Goal: Transaction & Acquisition: Purchase product/service

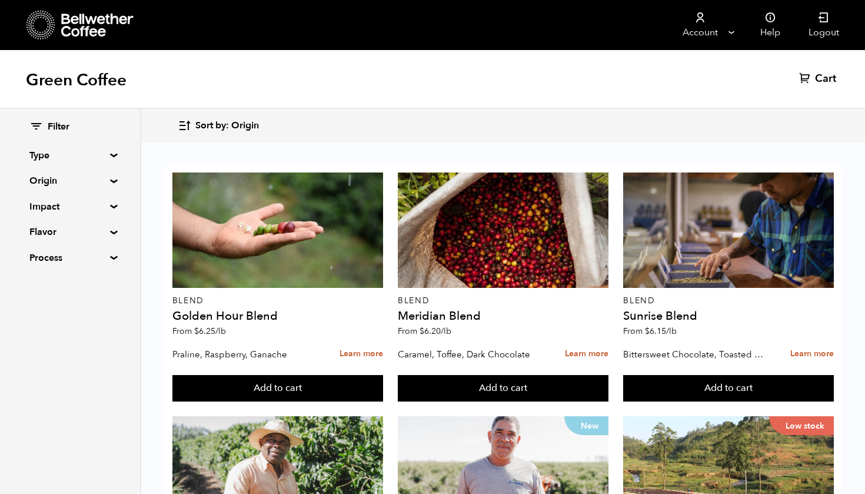
click at [109, 157] on summary "Type" at bounding box center [69, 155] width 81 height 14
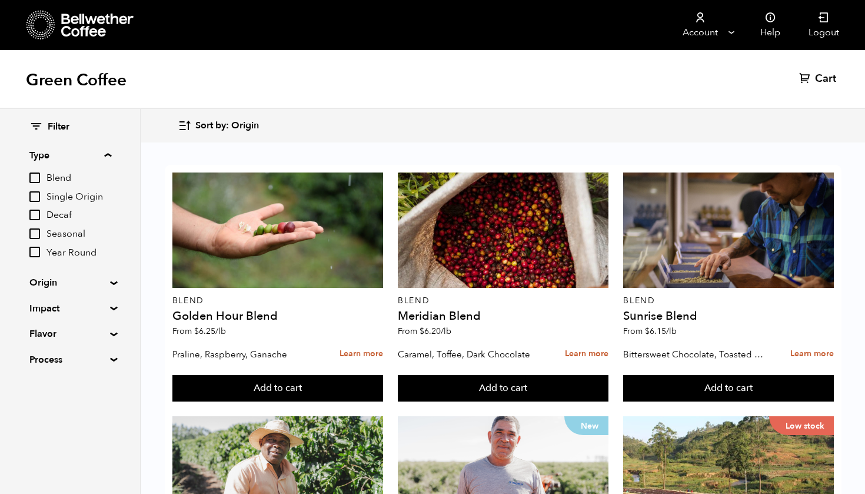
click at [62, 213] on span "Decaf" at bounding box center [78, 215] width 65 height 13
click at [0, 0] on input "Decaf" at bounding box center [0, 0] width 0 height 0
checkbox input "true"
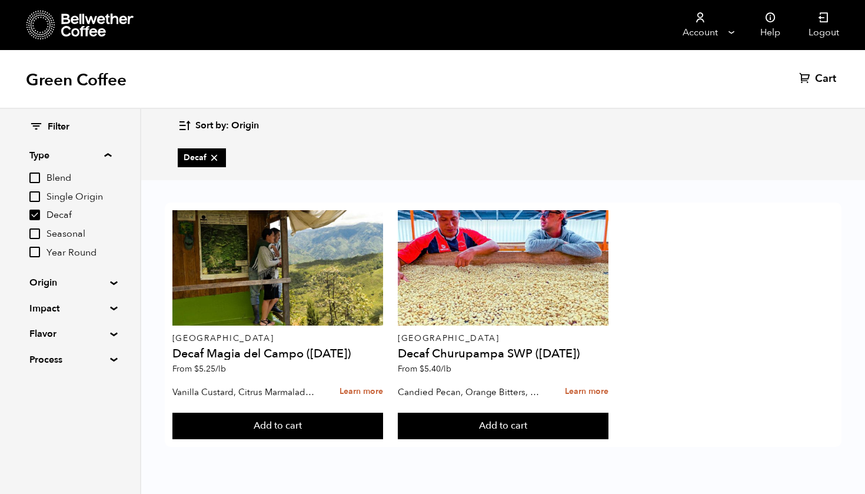
click at [331, 192] on div "Colombia Decaf [GEOGRAPHIC_DATA] ([DATE]) From $ 5.25 /lb Vanilla Custard, Citr…" at bounding box center [503, 329] width 724 height 294
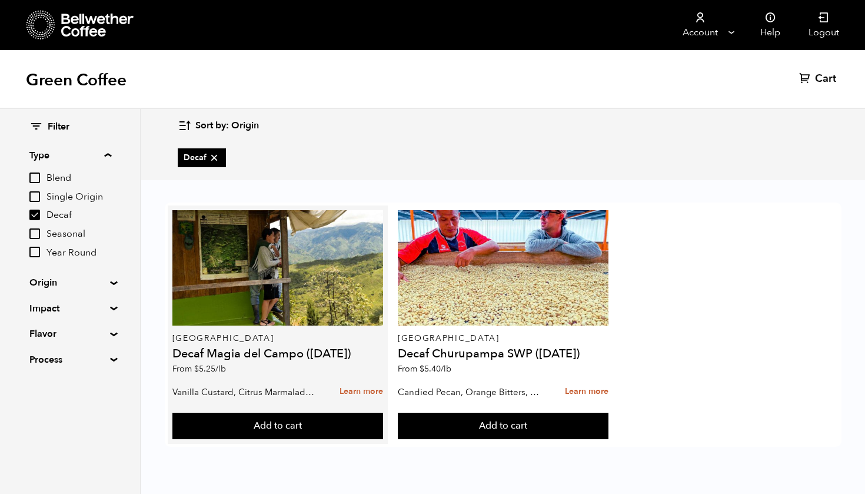
click at [277, 354] on h4 "Decaf Magia del Campo ([DATE])" at bounding box center [277, 354] width 211 height 12
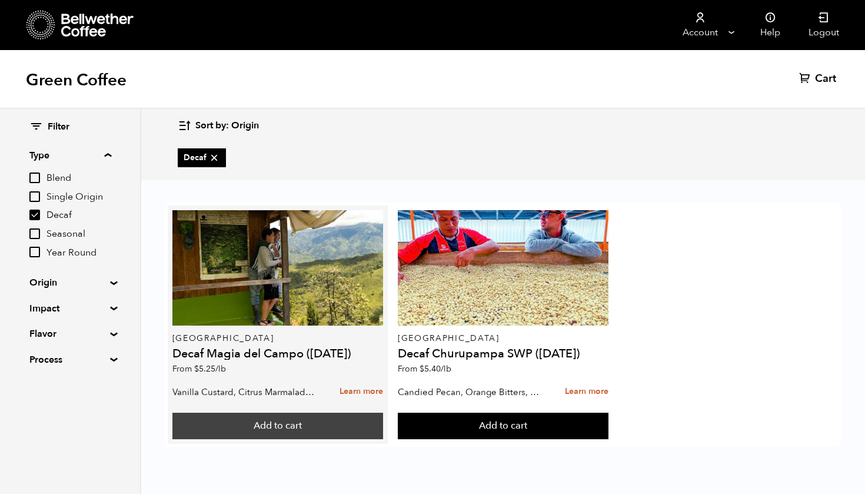
click at [282, 426] on button "Add to cart" at bounding box center [277, 425] width 211 height 27
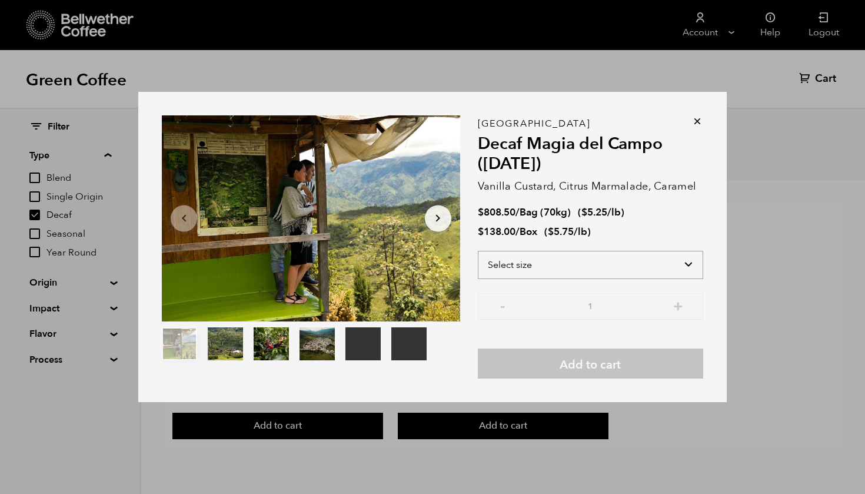
select select "box"
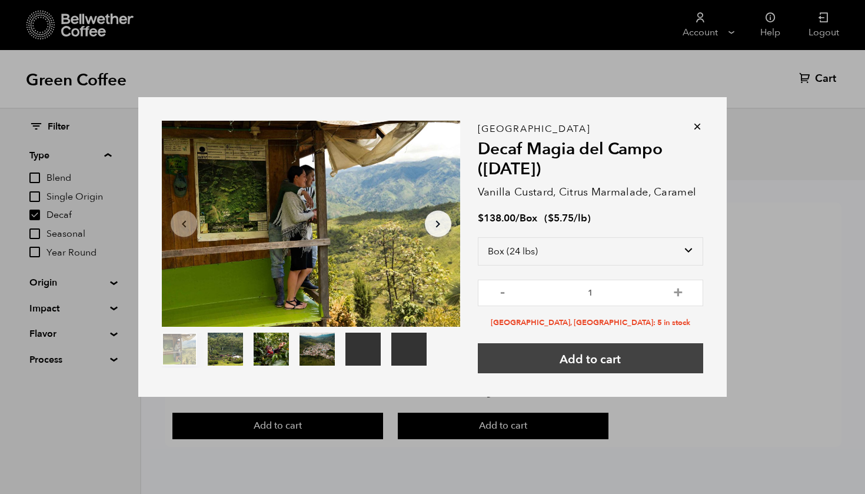
click at [530, 362] on button "Add to cart" at bounding box center [590, 358] width 225 height 30
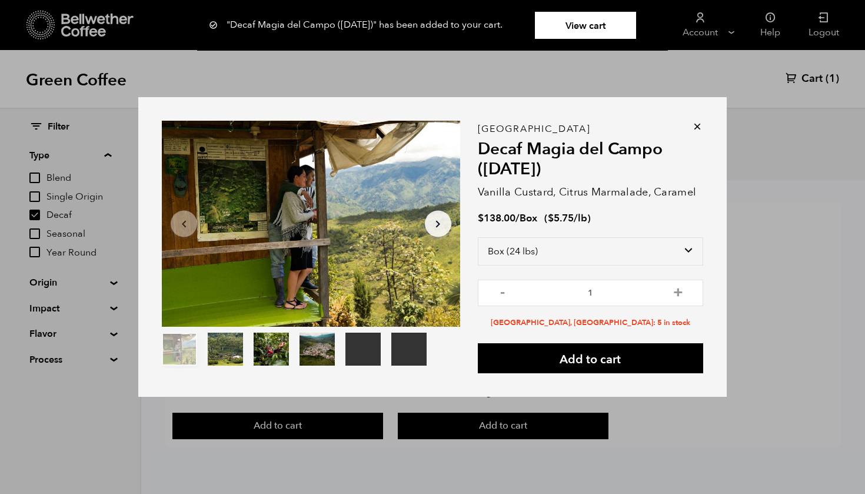
click at [698, 123] on icon at bounding box center [697, 127] width 12 height 12
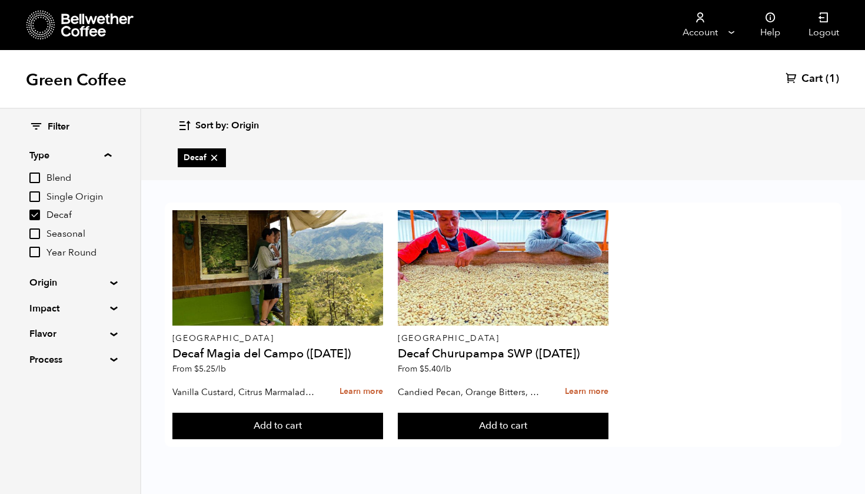
click at [82, 194] on span "Single Origin" at bounding box center [78, 197] width 65 height 13
click at [0, 0] on input "Single Origin" at bounding box center [0, 0] width 0 height 0
checkbox input "true"
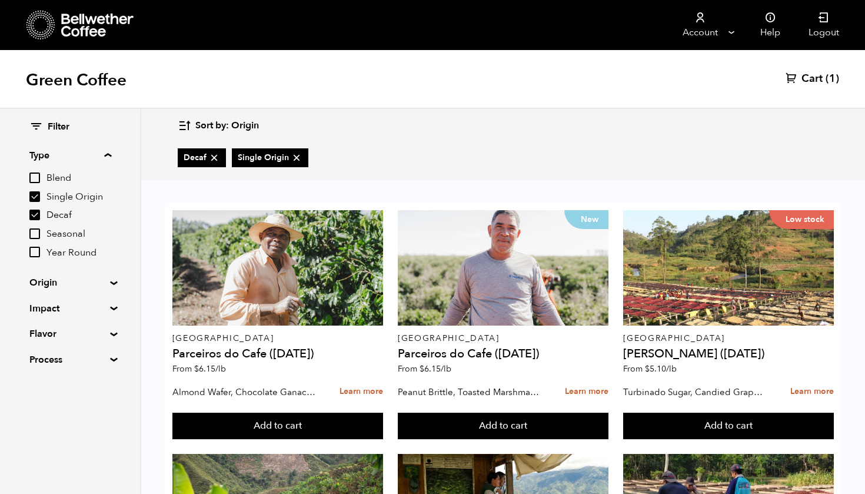
scroll to position [518, 0]
